Goal: Task Accomplishment & Management: Use online tool/utility

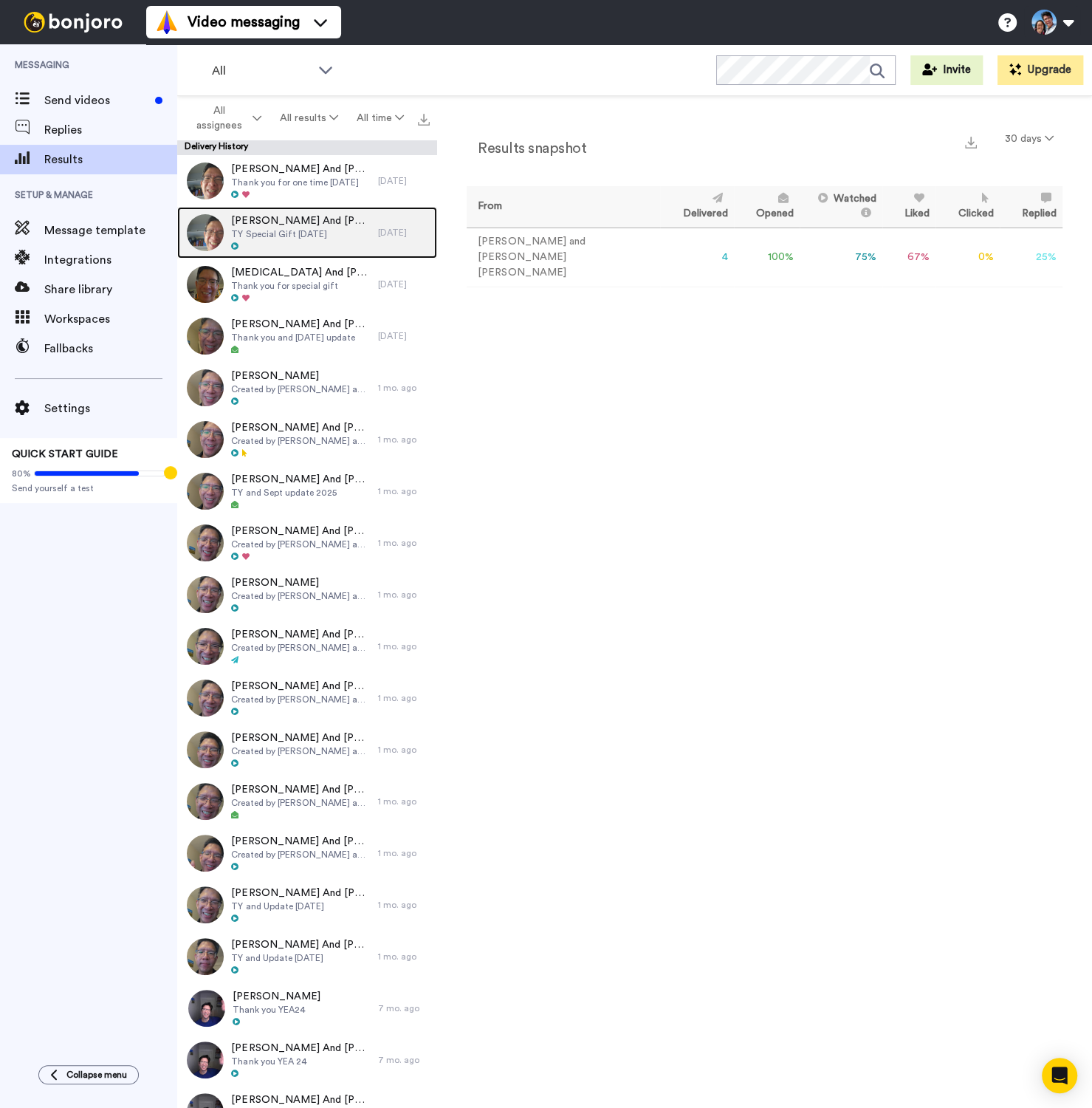
click at [247, 213] on span "Steven And Yishan Zhang" at bounding box center [301, 221] width 139 height 15
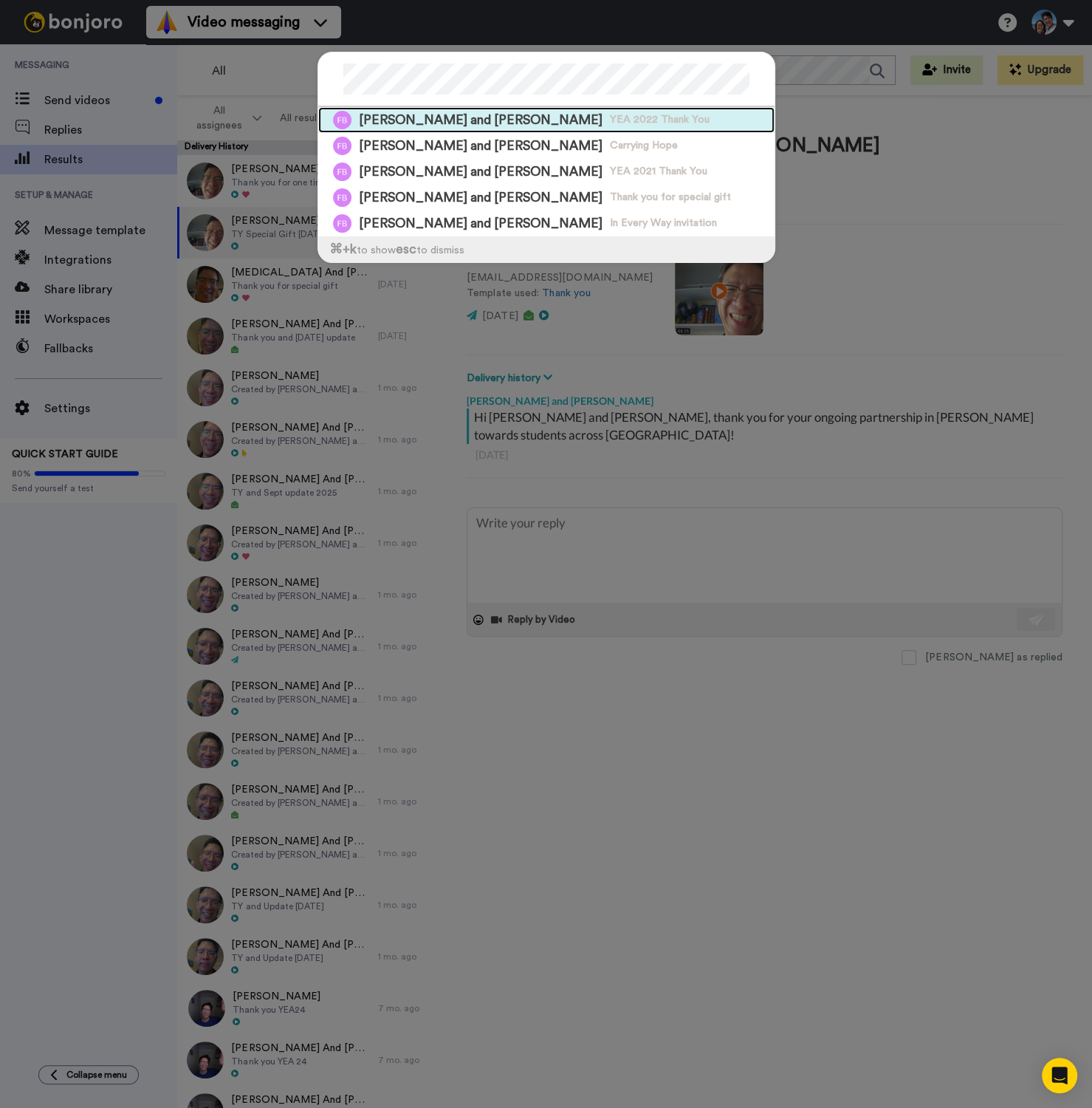
click at [610, 124] on span "YEA 2022 Thank You" at bounding box center [660, 119] width 99 height 15
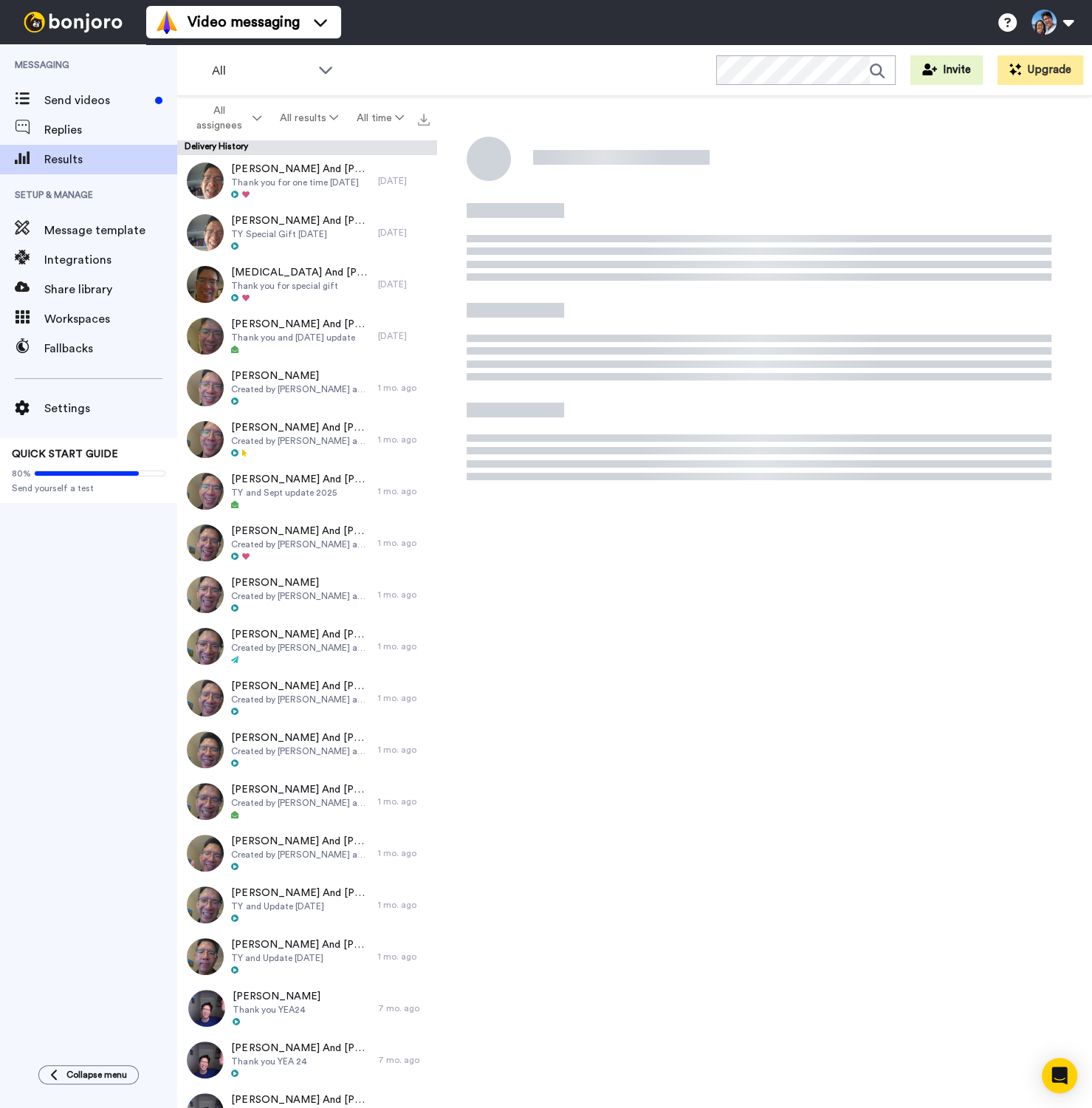
type textarea "x"
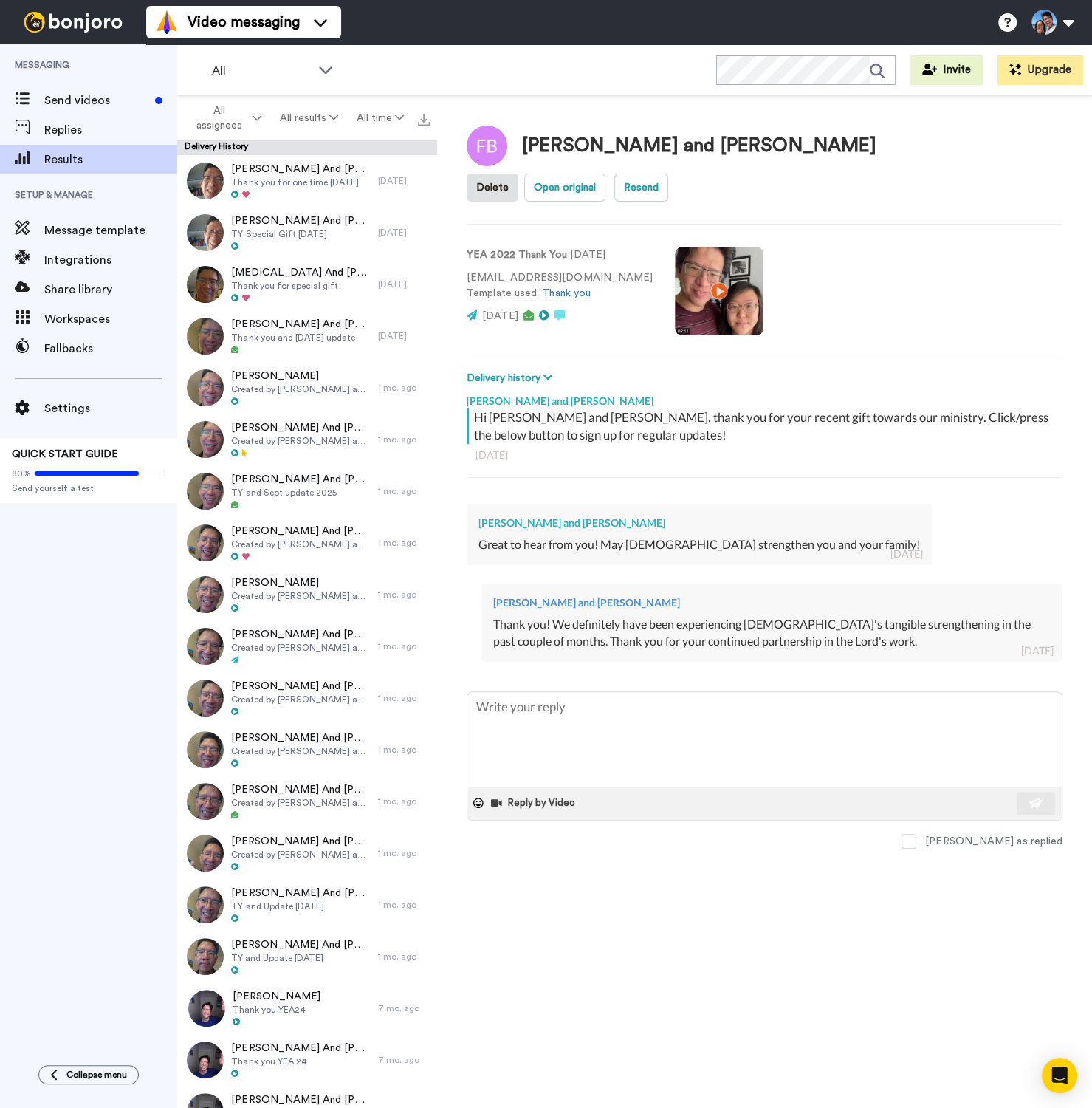
drag, startPoint x: 735, startPoint y: 148, endPoint x: 518, endPoint y: 158, distance: 217.2
click at [518, 158] on div "Fuqiang and Yingxin Ban Delete Open original Resend" at bounding box center [764, 167] width 596 height 84
drag, startPoint x: 516, startPoint y: 149, endPoint x: 712, endPoint y: 158, distance: 196.2
click at [712, 158] on div "Fuqiang and Yingxin Ban" at bounding box center [672, 145] width 410 height 41
copy div "Fuqiang and Yingxin Ban"
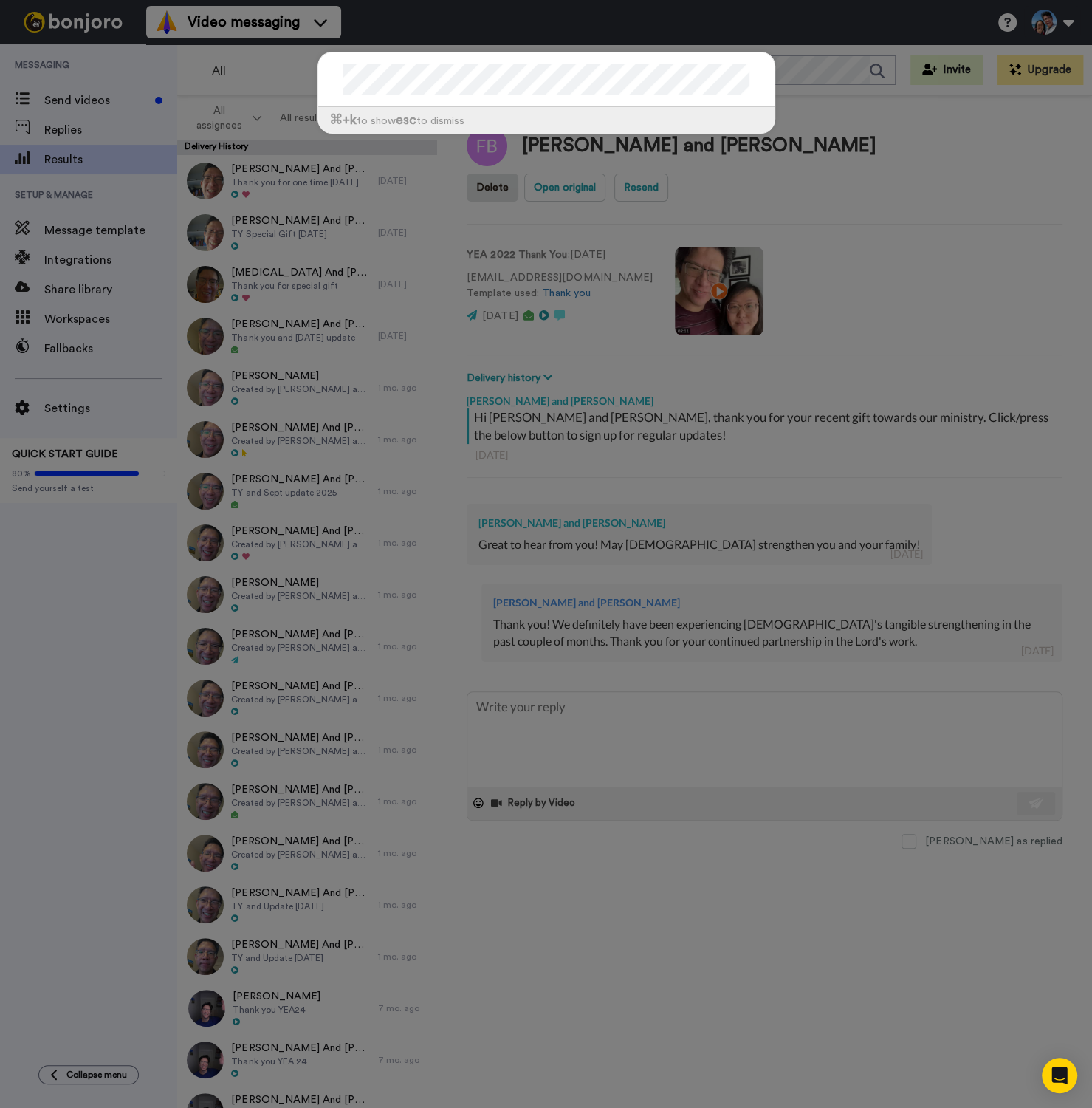
click at [760, 67] on div at bounding box center [546, 80] width 456 height 55
click at [806, 97] on div "⌘ +k to show esc to dismiss" at bounding box center [546, 554] width 1092 height 1108
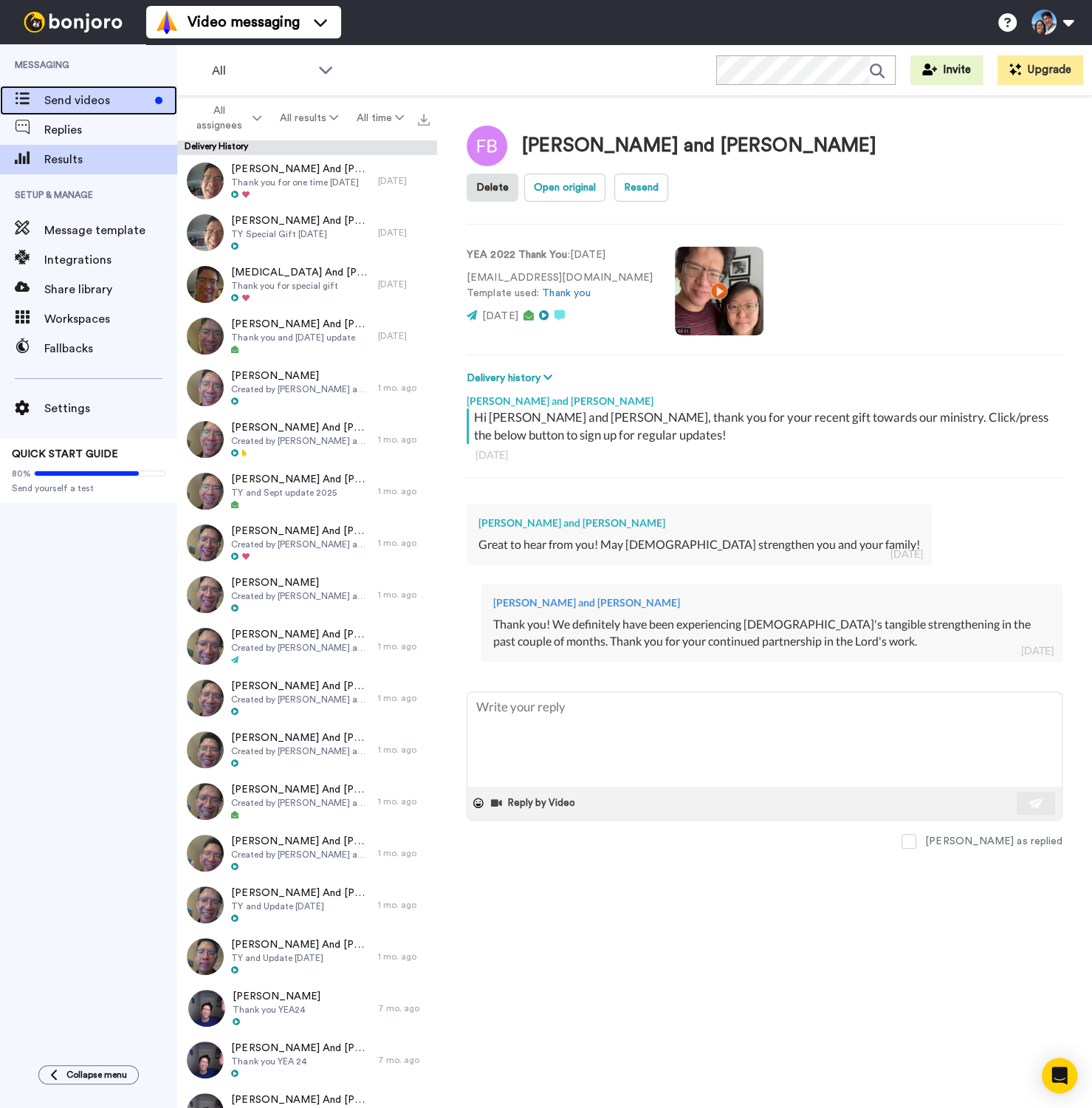
click at [115, 100] on span "Send videos" at bounding box center [96, 100] width 104 height 17
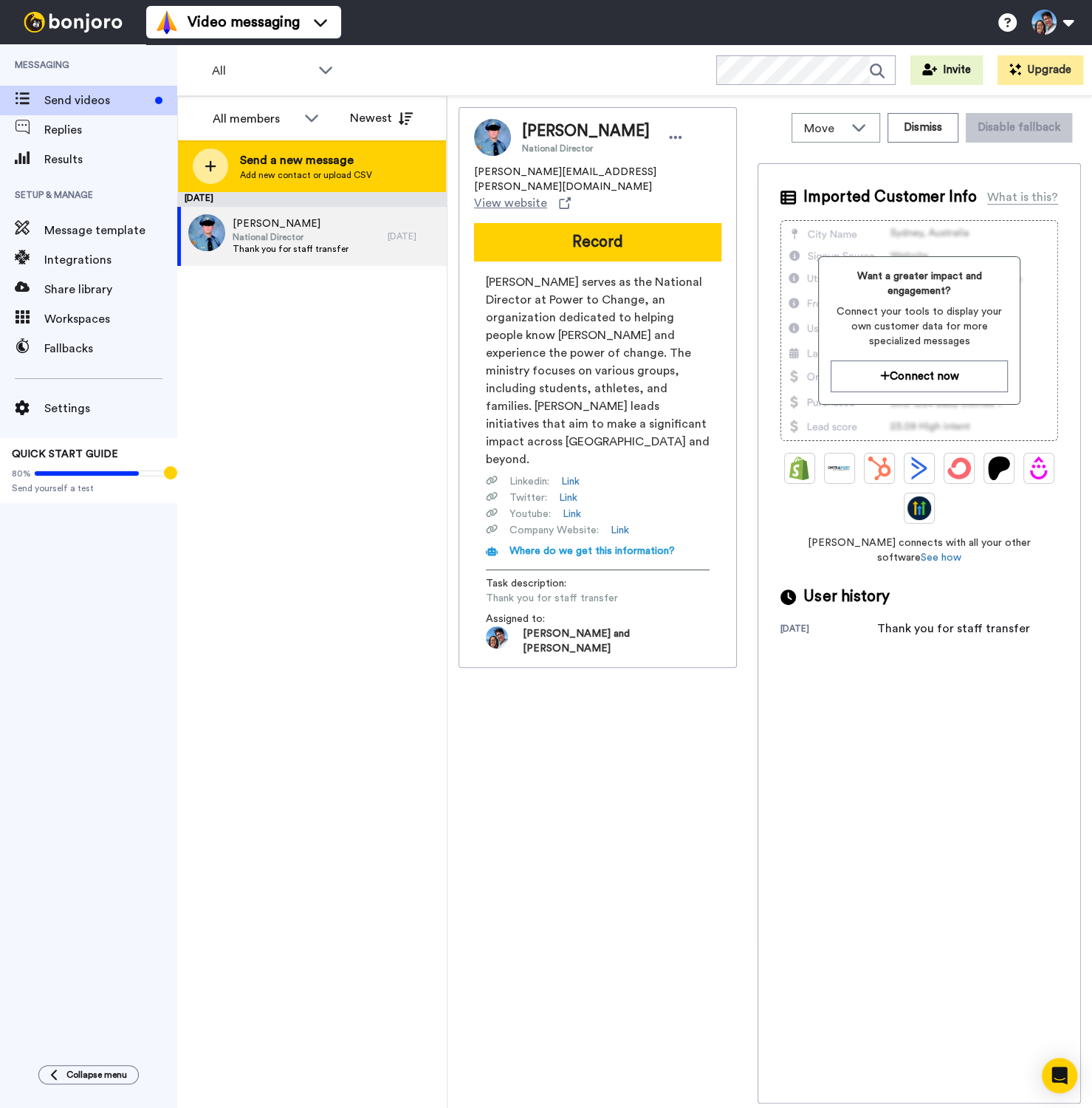
click at [325, 158] on span "Send a new message" at bounding box center [305, 160] width 132 height 17
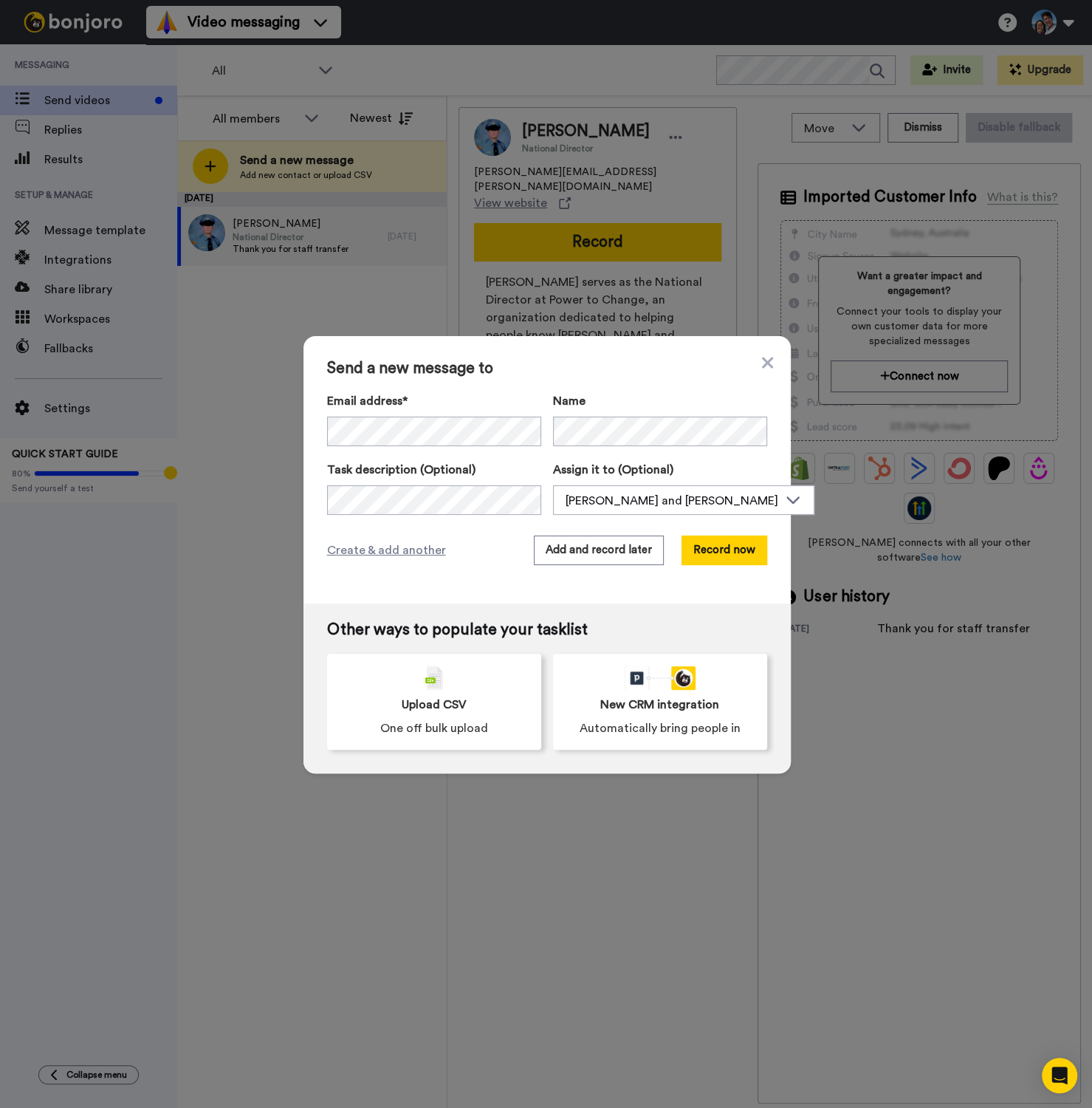
click at [670, 386] on div "Send a new message to Email address* Sean Cullen <sean.cullen@p2c.com> Jean Mac…" at bounding box center [547, 469] width 488 height 267
click at [761, 366] on icon at bounding box center [766, 363] width 11 height 11
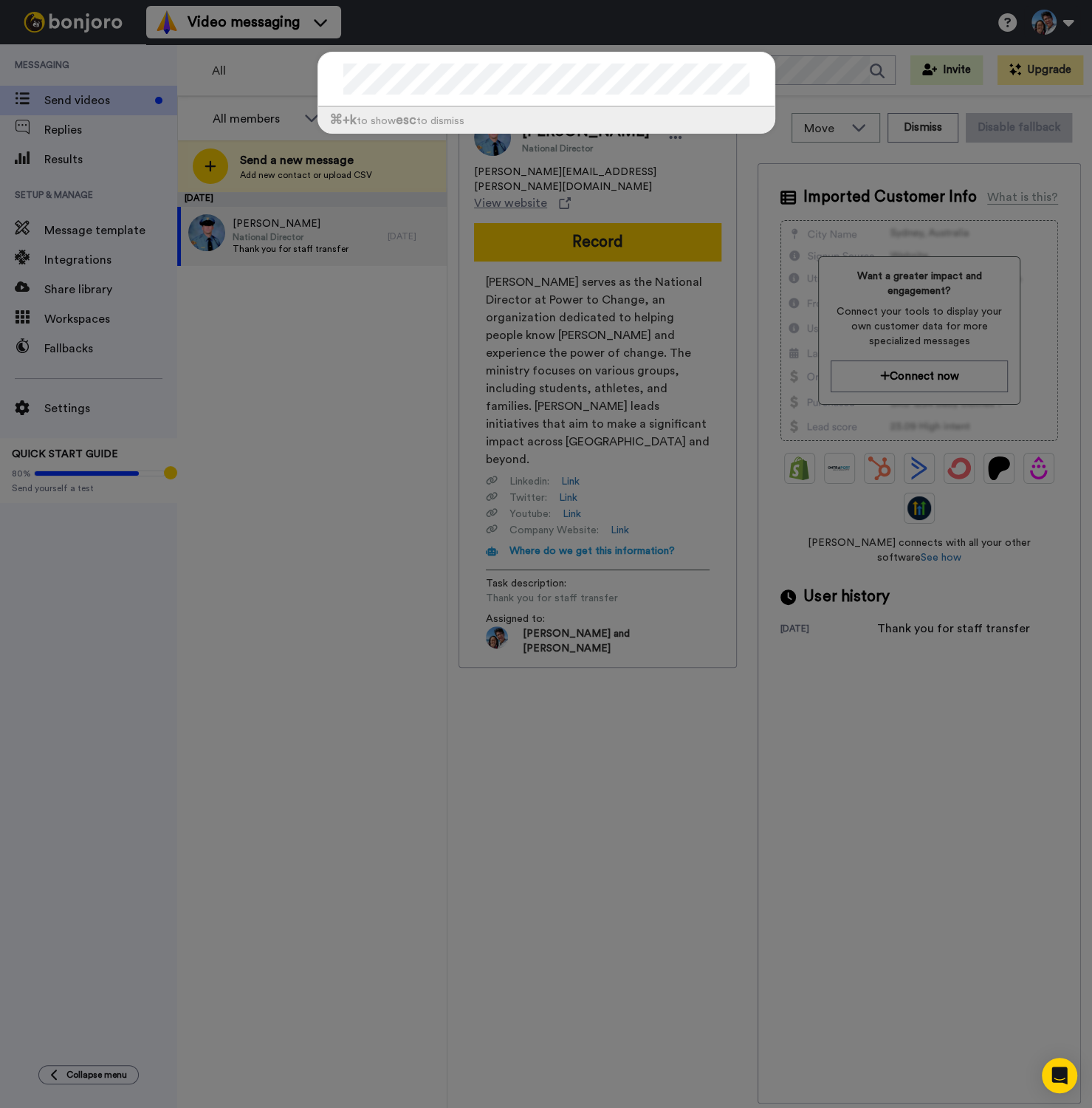
click at [851, 79] on div "⌘ +k to show esc to dismiss" at bounding box center [546, 554] width 1092 height 1108
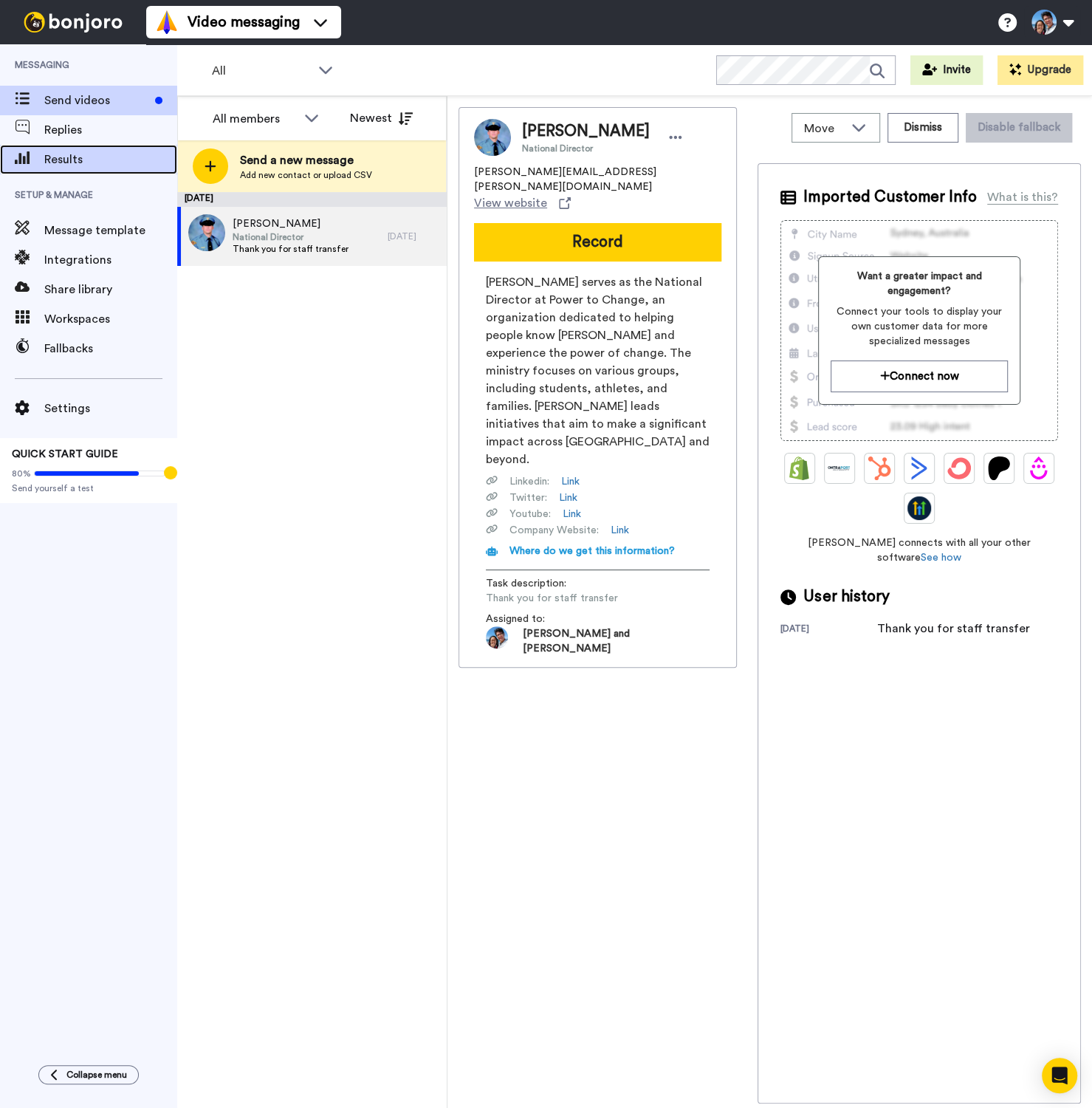
click at [67, 161] on span "Results" at bounding box center [110, 159] width 133 height 17
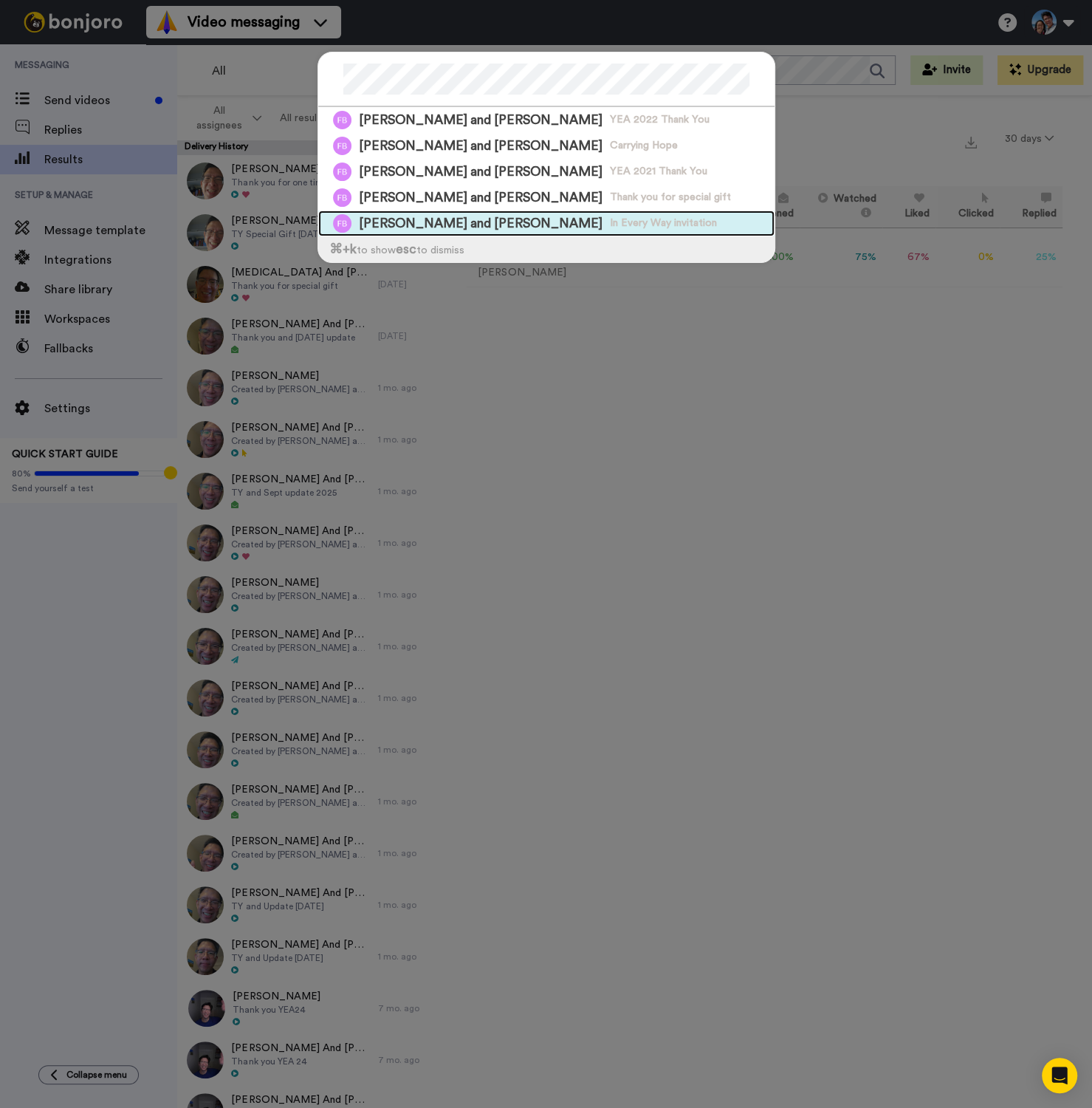
click at [644, 216] on div "Fuqiang and Yingxin Ban In Every Way invitation" at bounding box center [546, 223] width 456 height 26
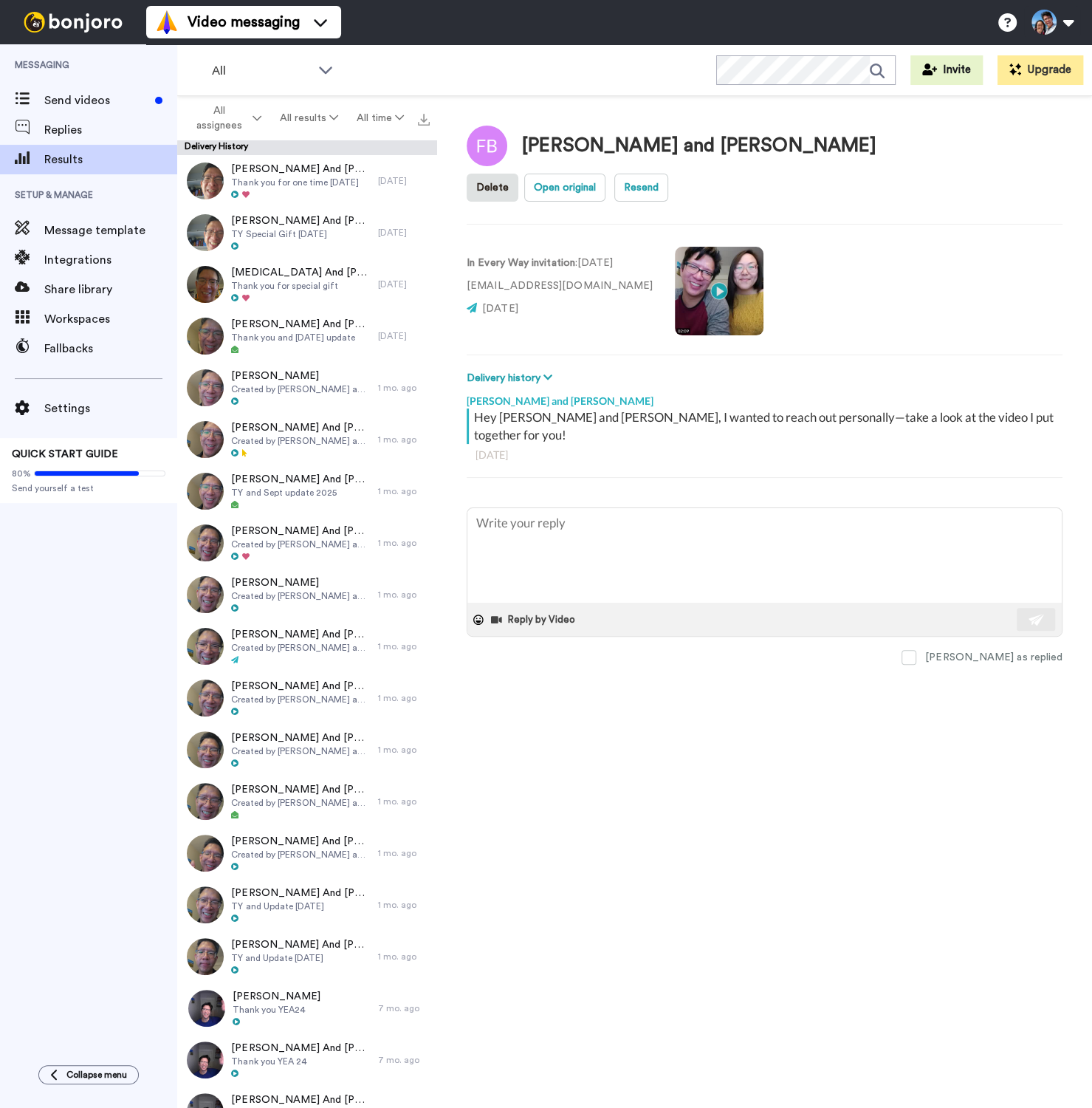
click at [1004, 240] on div "In Every Way invitation : 4 yr. ago he_yingxin@hotmail.com 4 yr. ago" at bounding box center [764, 289] width 596 height 100
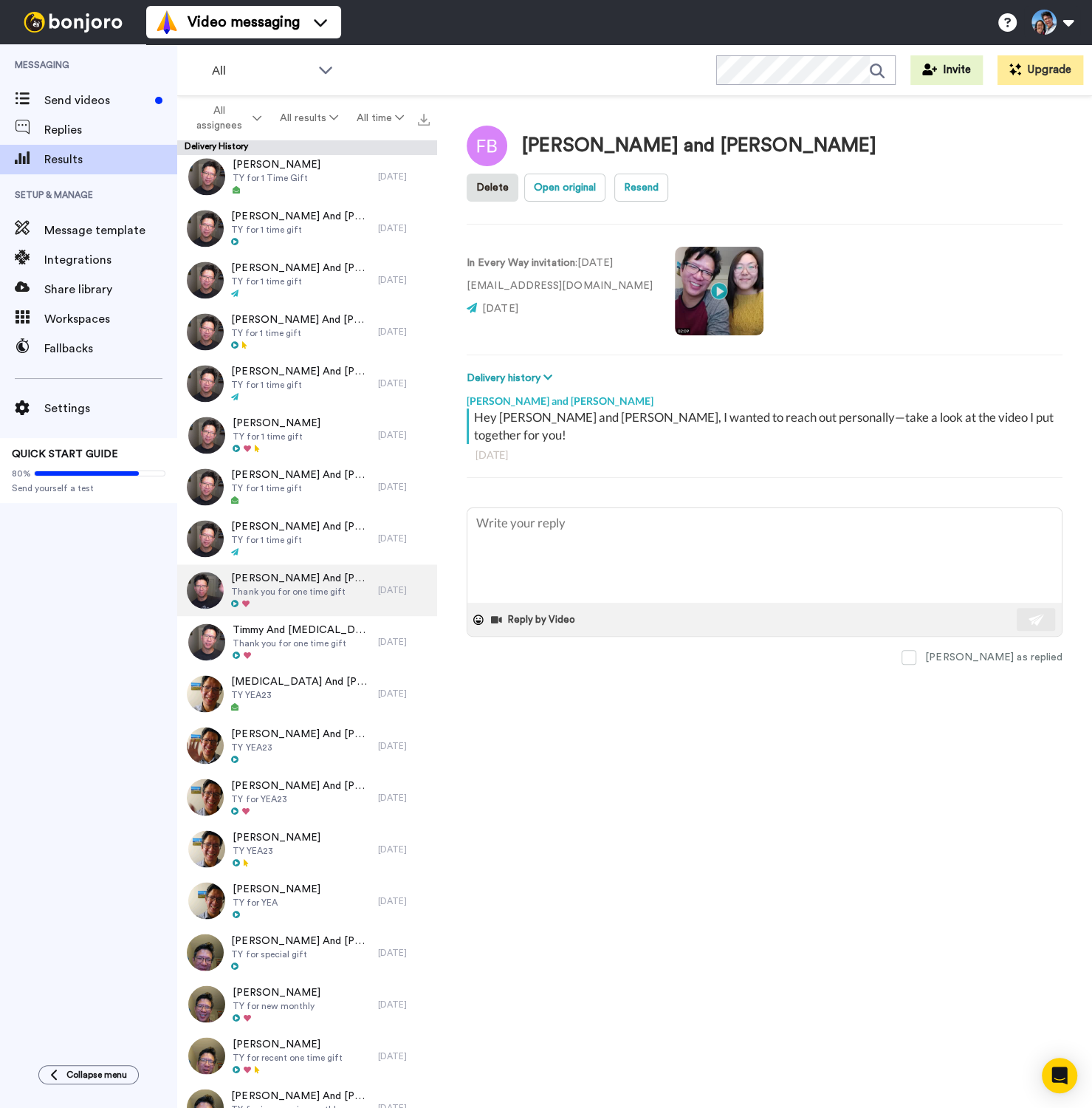
scroll to position [1623, 0]
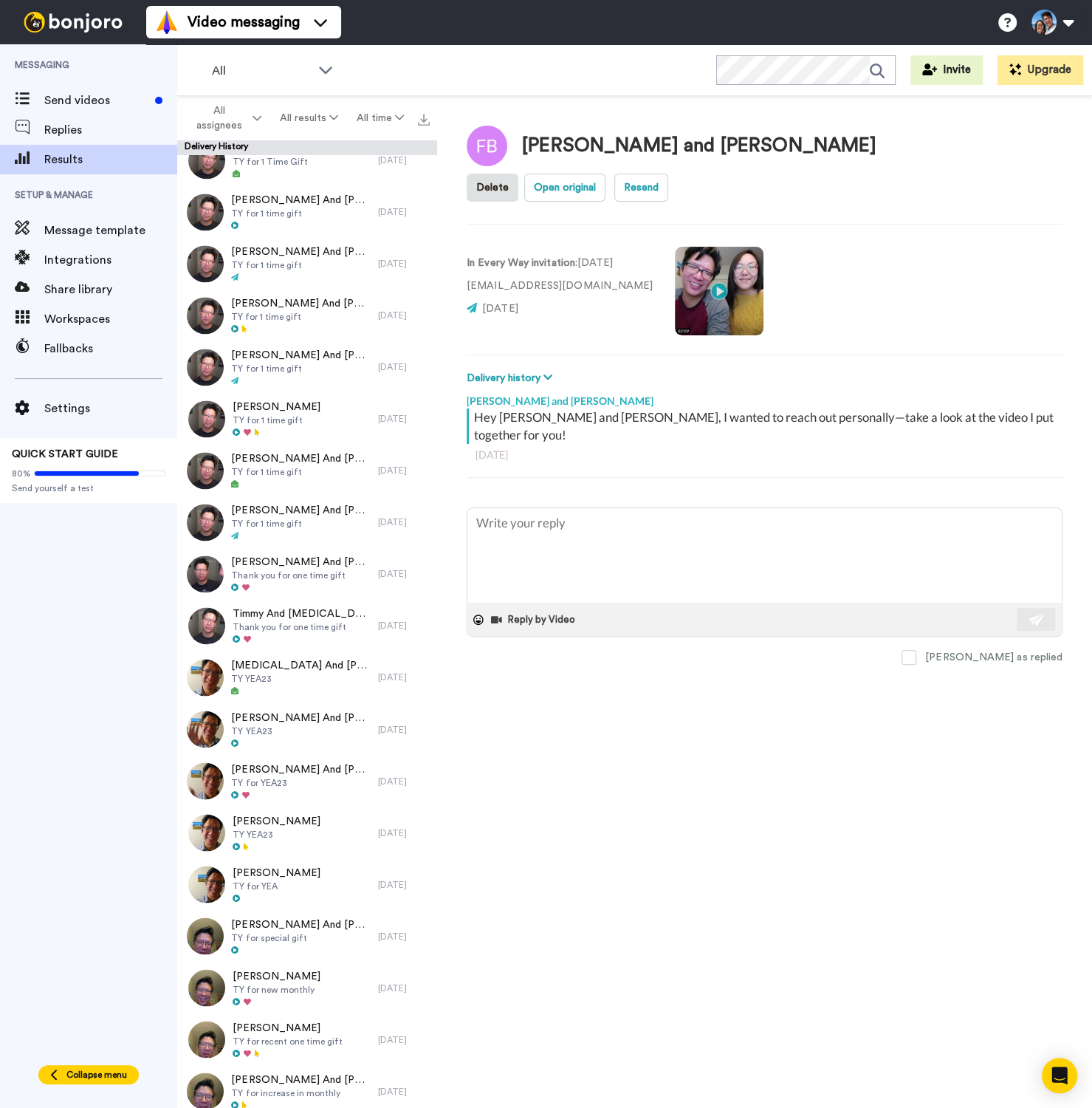
click at [114, 1074] on span "Collapse menu" at bounding box center [96, 1075] width 61 height 12
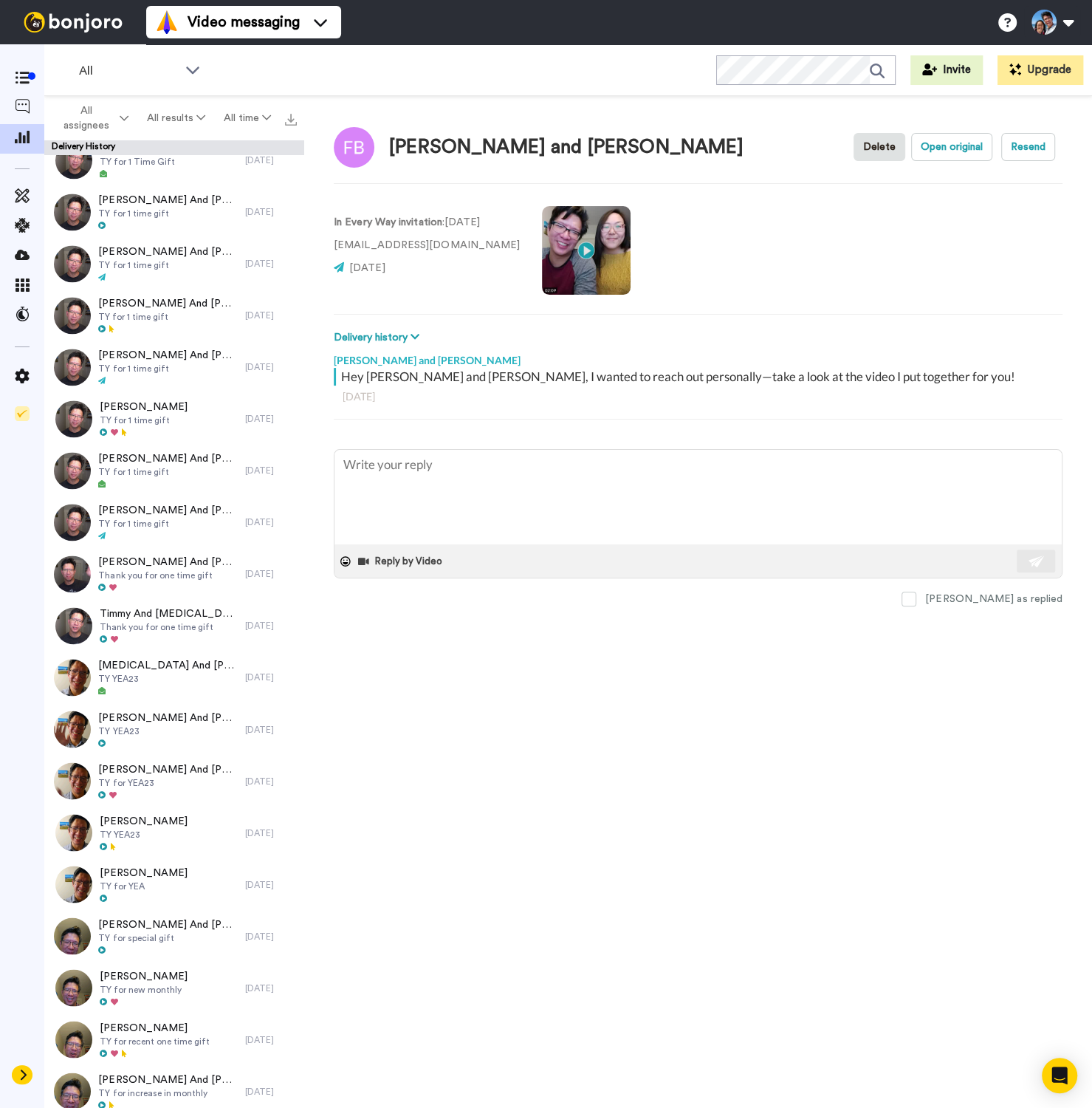
click at [17, 1071] on button at bounding box center [22, 1074] width 21 height 19
type textarea "x"
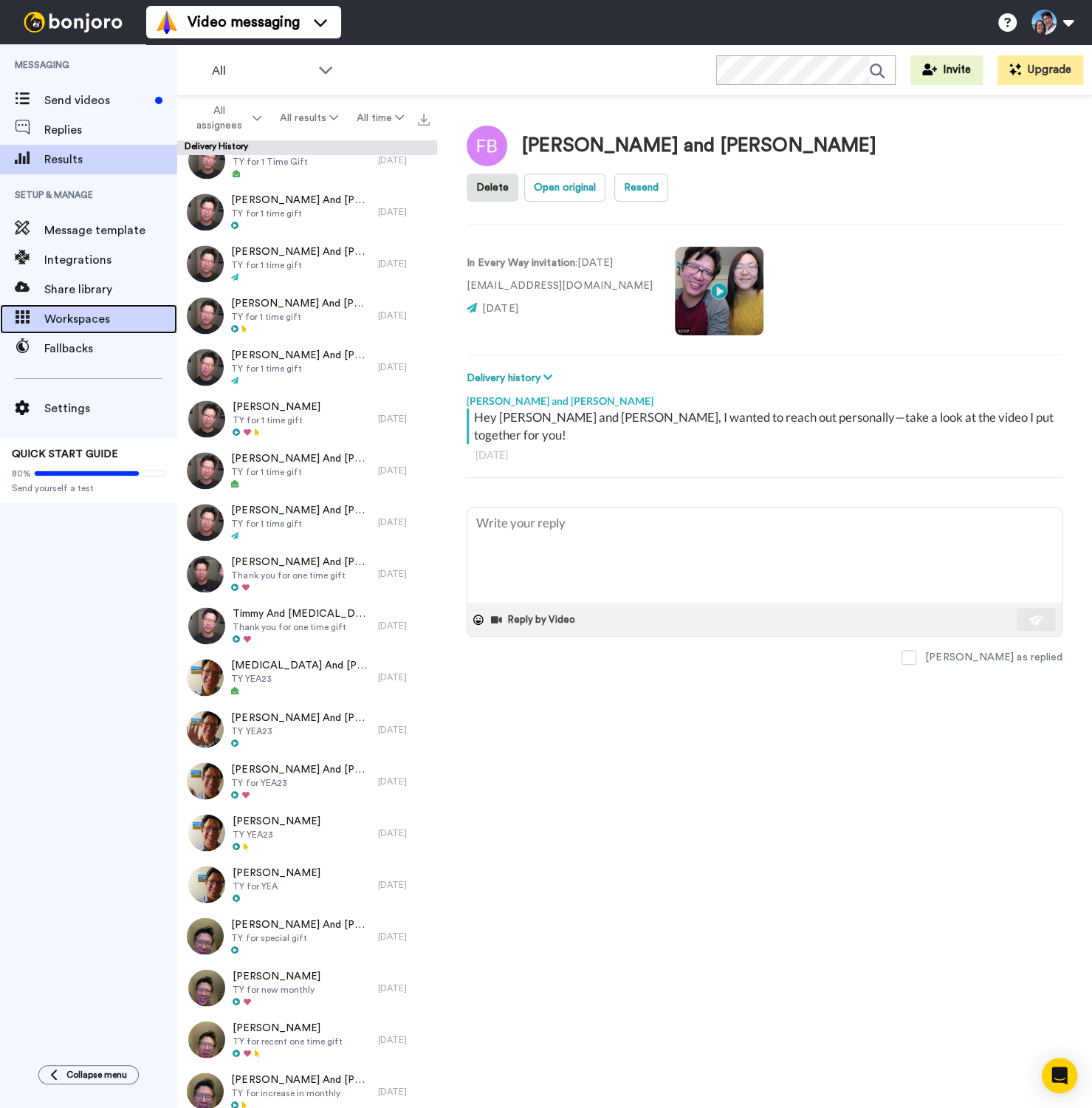
click at [101, 312] on span "Workspaces" at bounding box center [110, 318] width 133 height 17
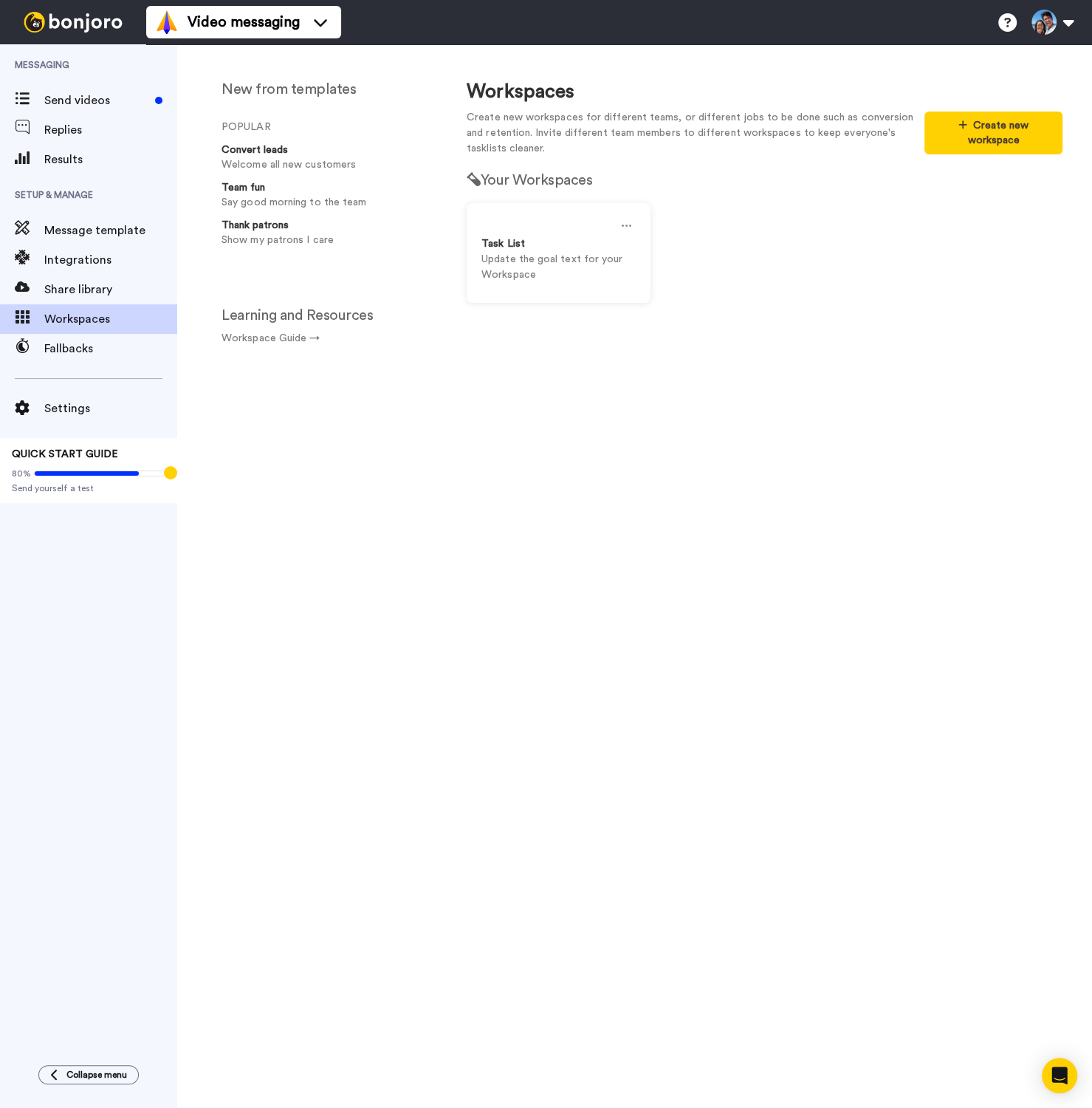
click at [428, 265] on div "New from templates POPULAR Convert leads Welcome all new customers Team fun Say…" at bounding box center [329, 214] width 216 height 265
click at [134, 134] on span "Replies" at bounding box center [110, 129] width 133 height 17
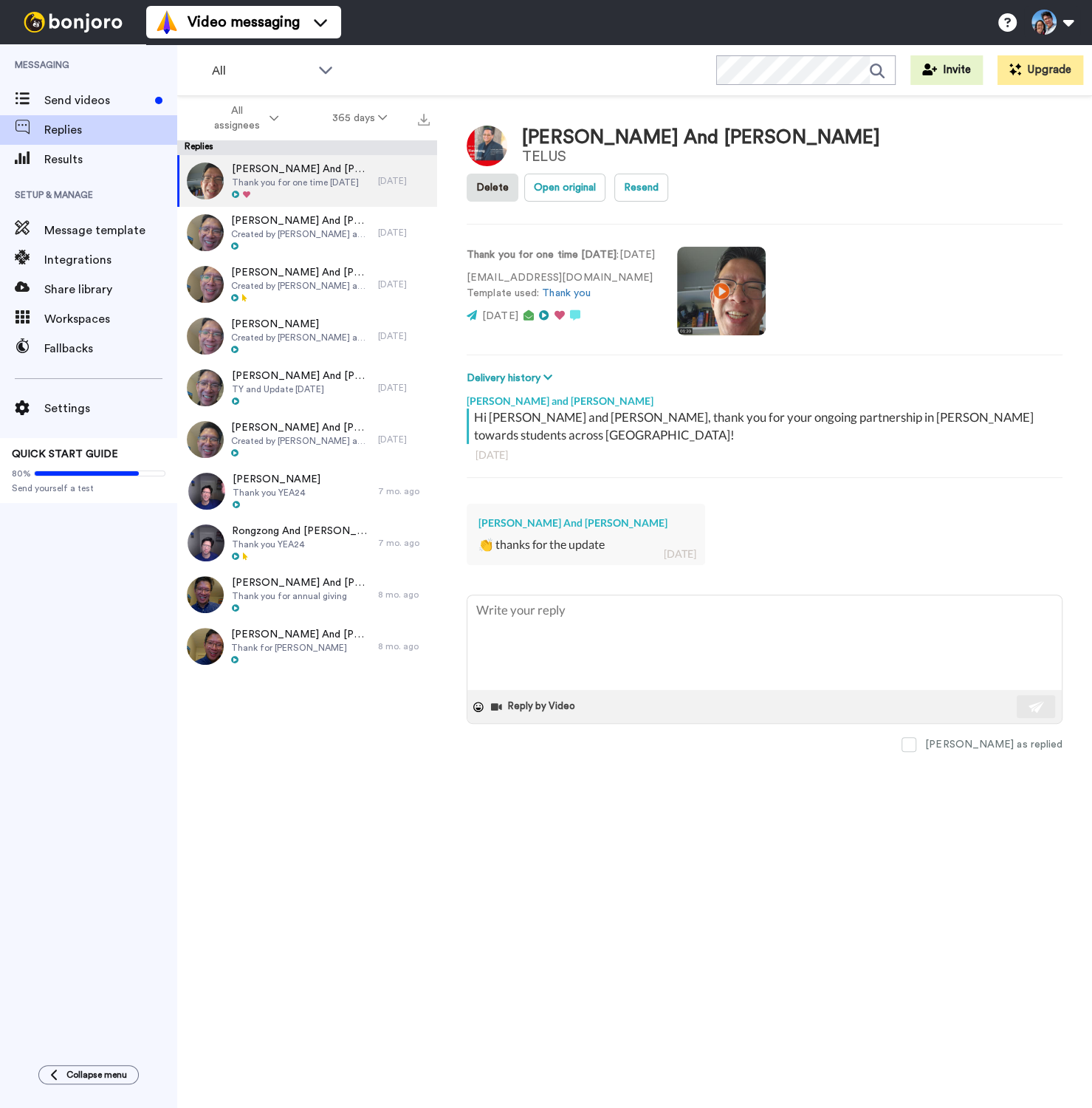
type textarea "x"
